Goal: Download file/media

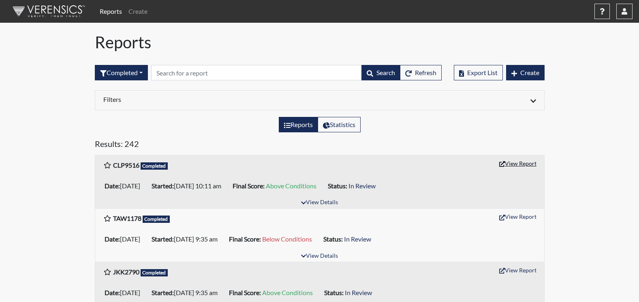
click at [519, 165] on button "View Report" at bounding box center [518, 163] width 45 height 13
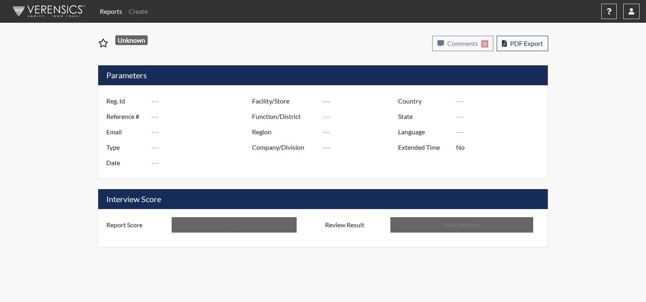
type input "CLP9516"
type input "51657"
type input "---"
type input "Corrections Pre-Employment"
type input "[DATE]"
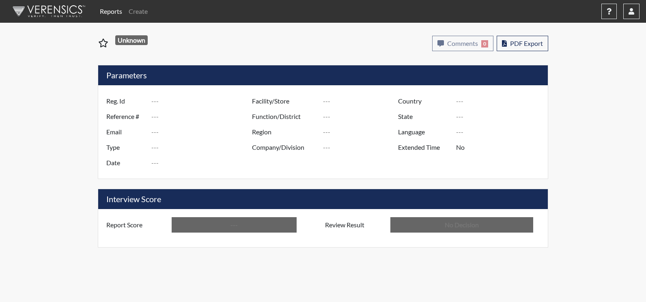
type input "Augusta SMP"
type input "[GEOGRAPHIC_DATA]"
type input "[US_STATE]"
type input "English"
type input "Above Conditions"
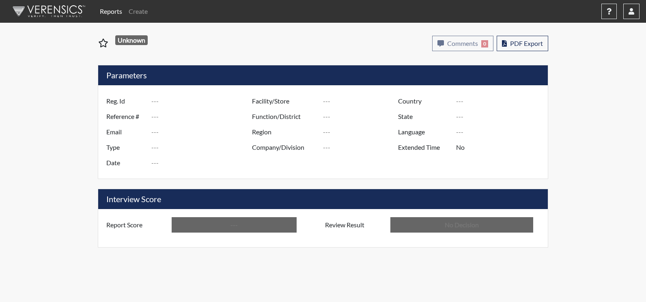
type input "In Review"
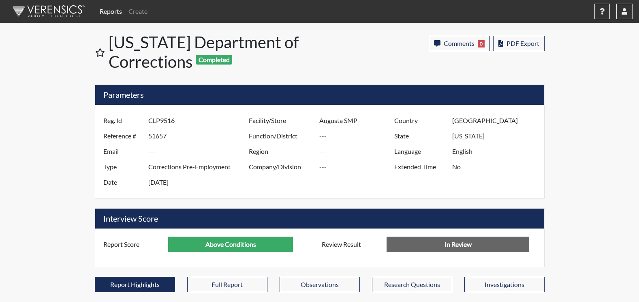
scroll to position [135, 337]
click at [525, 43] on span "PDF Export" at bounding box center [523, 43] width 33 height 8
